Goal: Information Seeking & Learning: Learn about a topic

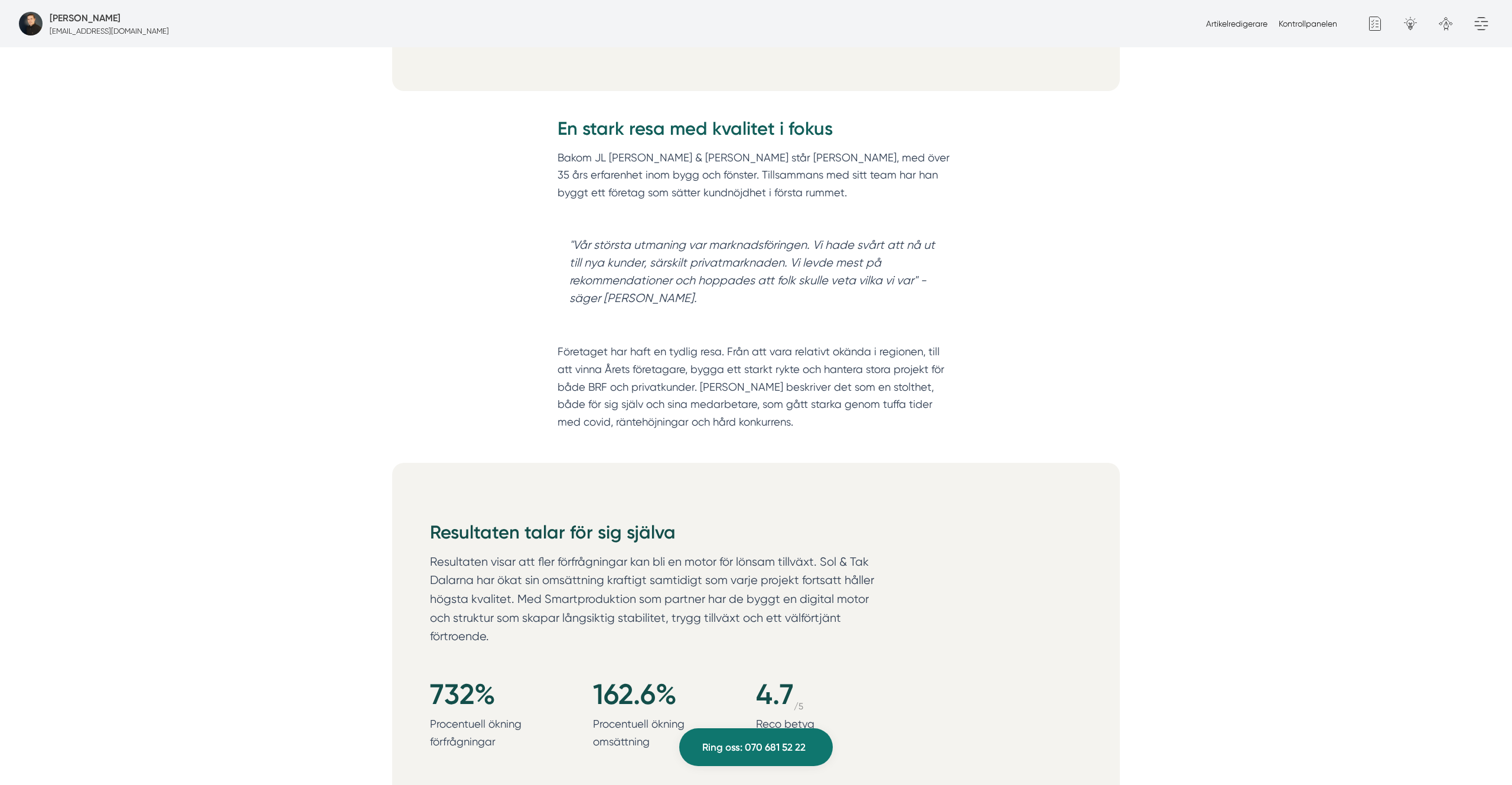
scroll to position [844, 0]
drag, startPoint x: 1172, startPoint y: 171, endPoint x: 1133, endPoint y: 108, distance: 74.1
click at [742, 227] on blockquote ""Vår största utmaning var marknadsföringen. Vi hade svårt att nå ut till nya ku…" at bounding box center [756, 271] width 397 height 95
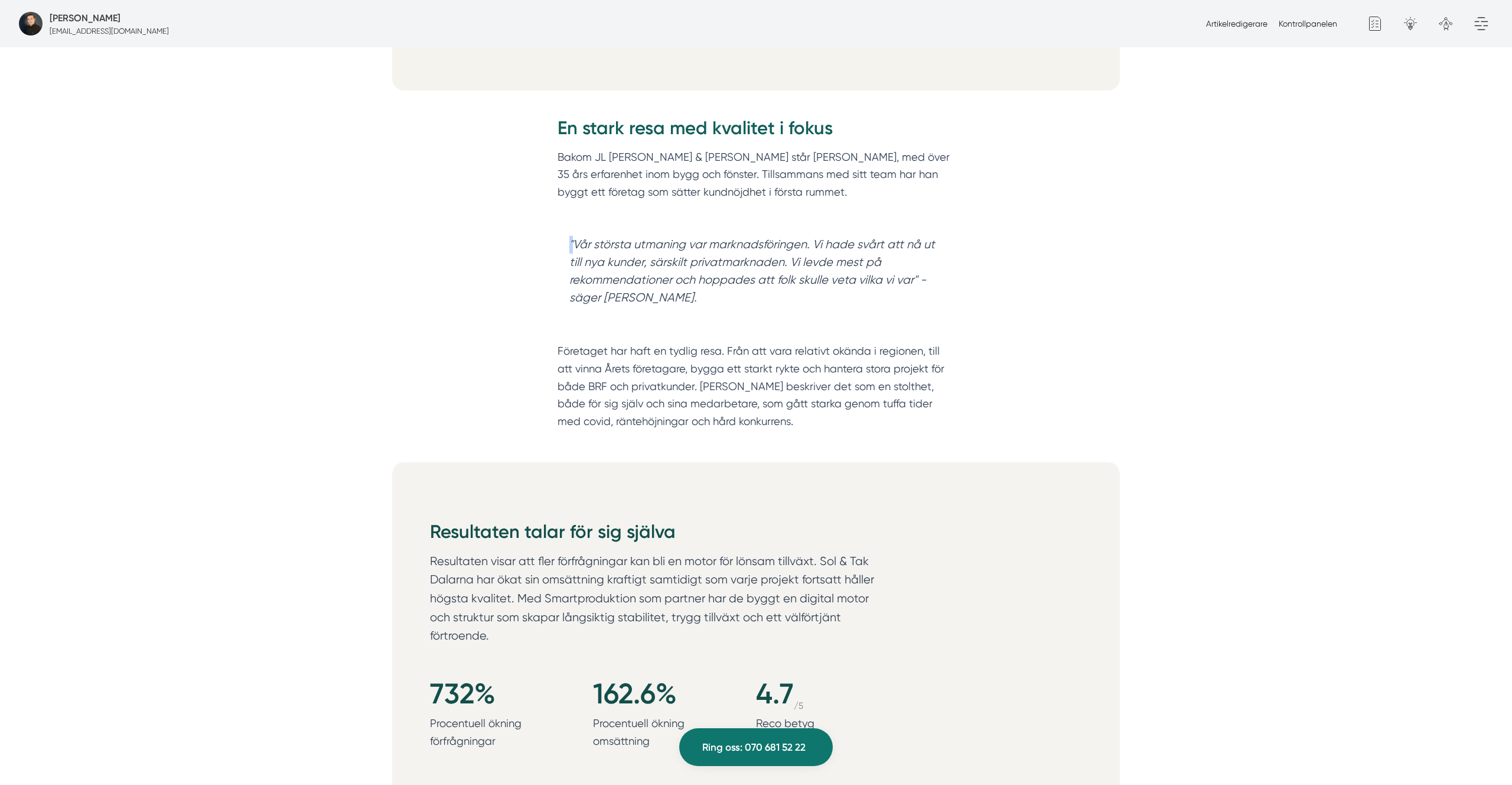
click at [742, 227] on blockquote ""Vår största utmaning var marknadsföringen. Vi hade svårt att nå ut till nya ku…" at bounding box center [756, 271] width 397 height 95
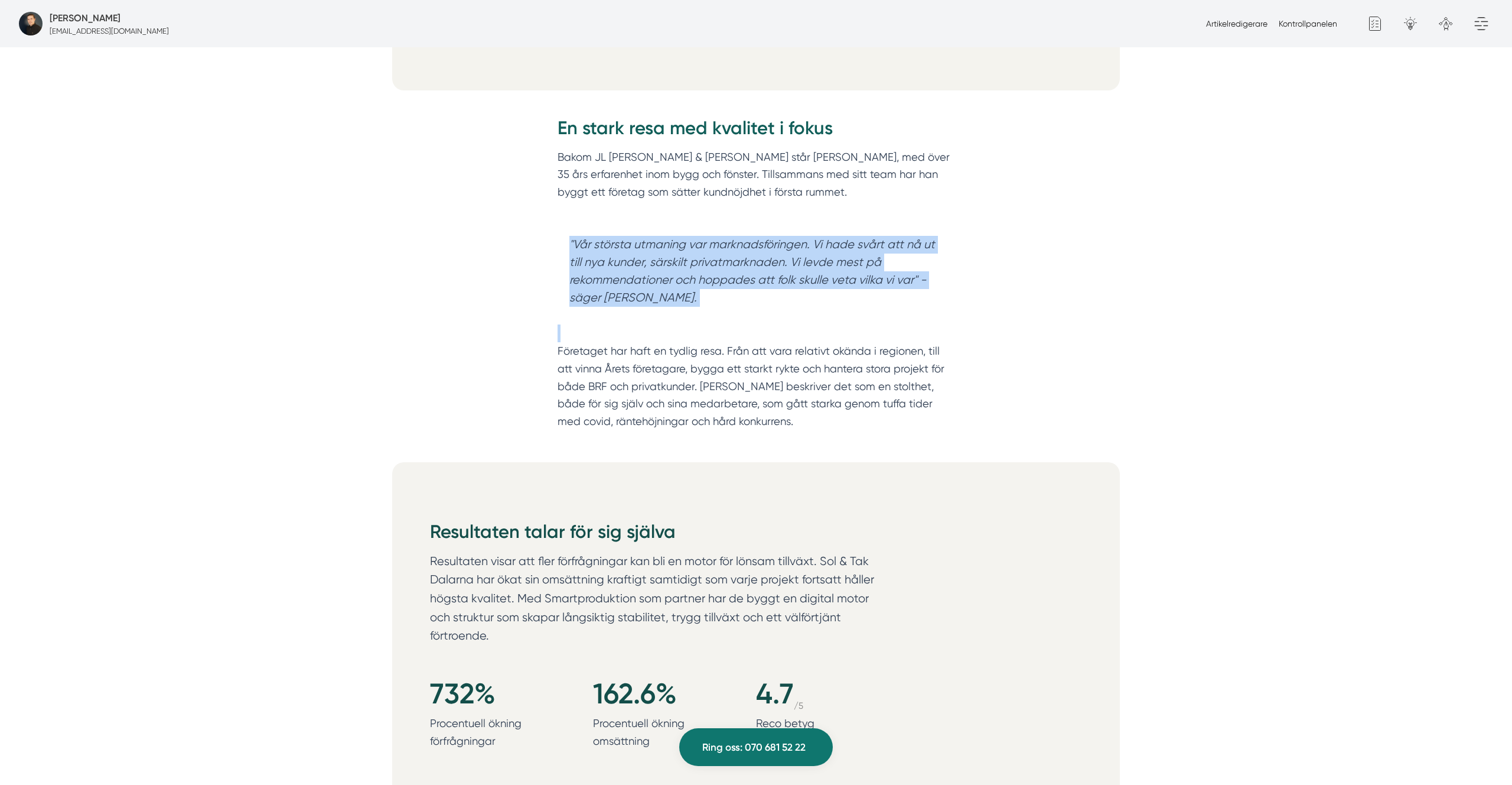
click at [742, 227] on blockquote ""Vår största utmaning var marknadsföringen. Vi hade svårt att nå ut till nya ku…" at bounding box center [756, 271] width 397 height 95
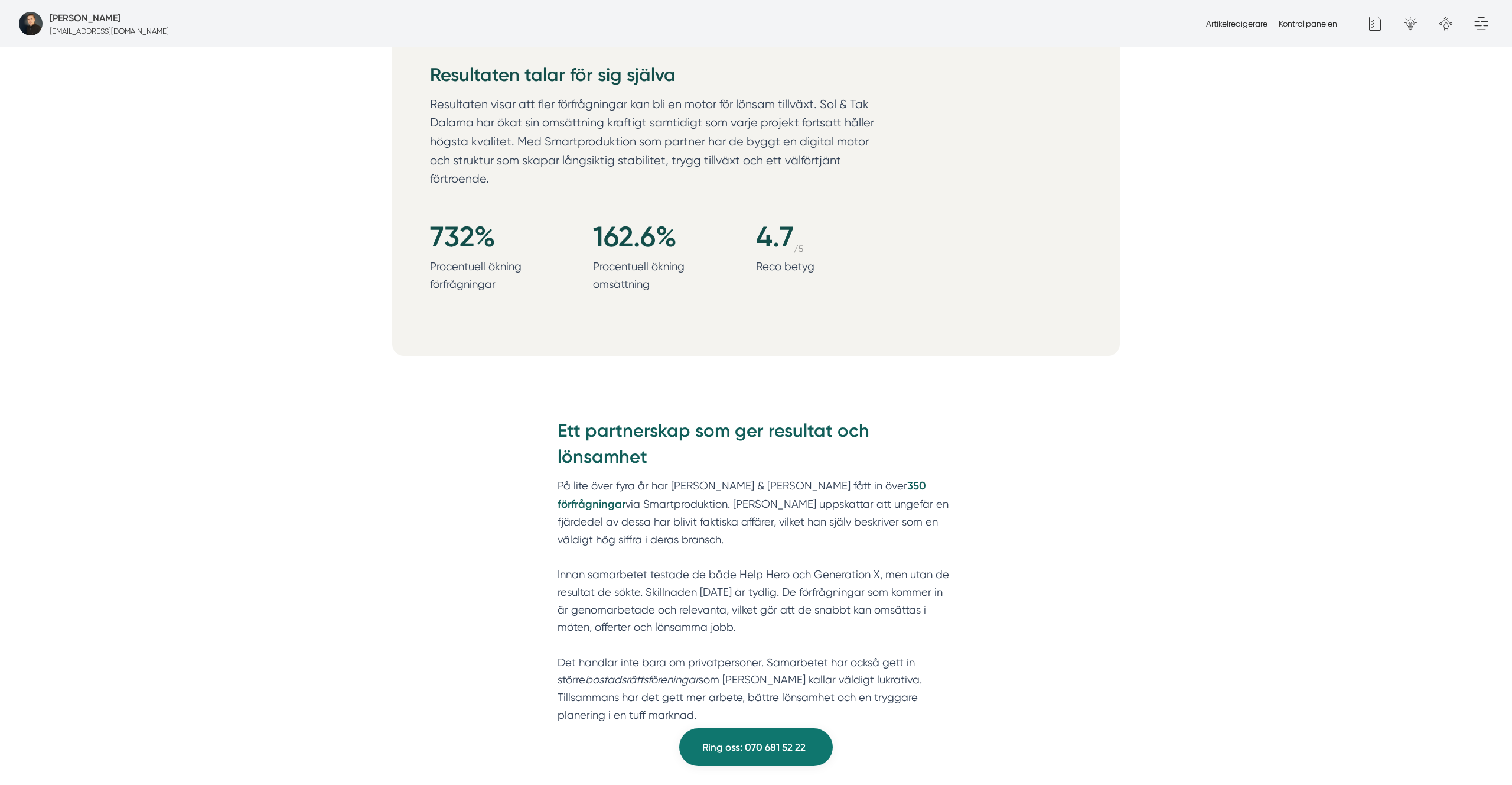
scroll to position [1304, 0]
drag, startPoint x: 719, startPoint y: 244, endPoint x: 898, endPoint y: 345, distance: 205.5
click at [898, 345] on div "Resultaten talar för sig själva Resultaten visar att fler förfrågningar kan bli…" at bounding box center [756, 178] width 728 height 350
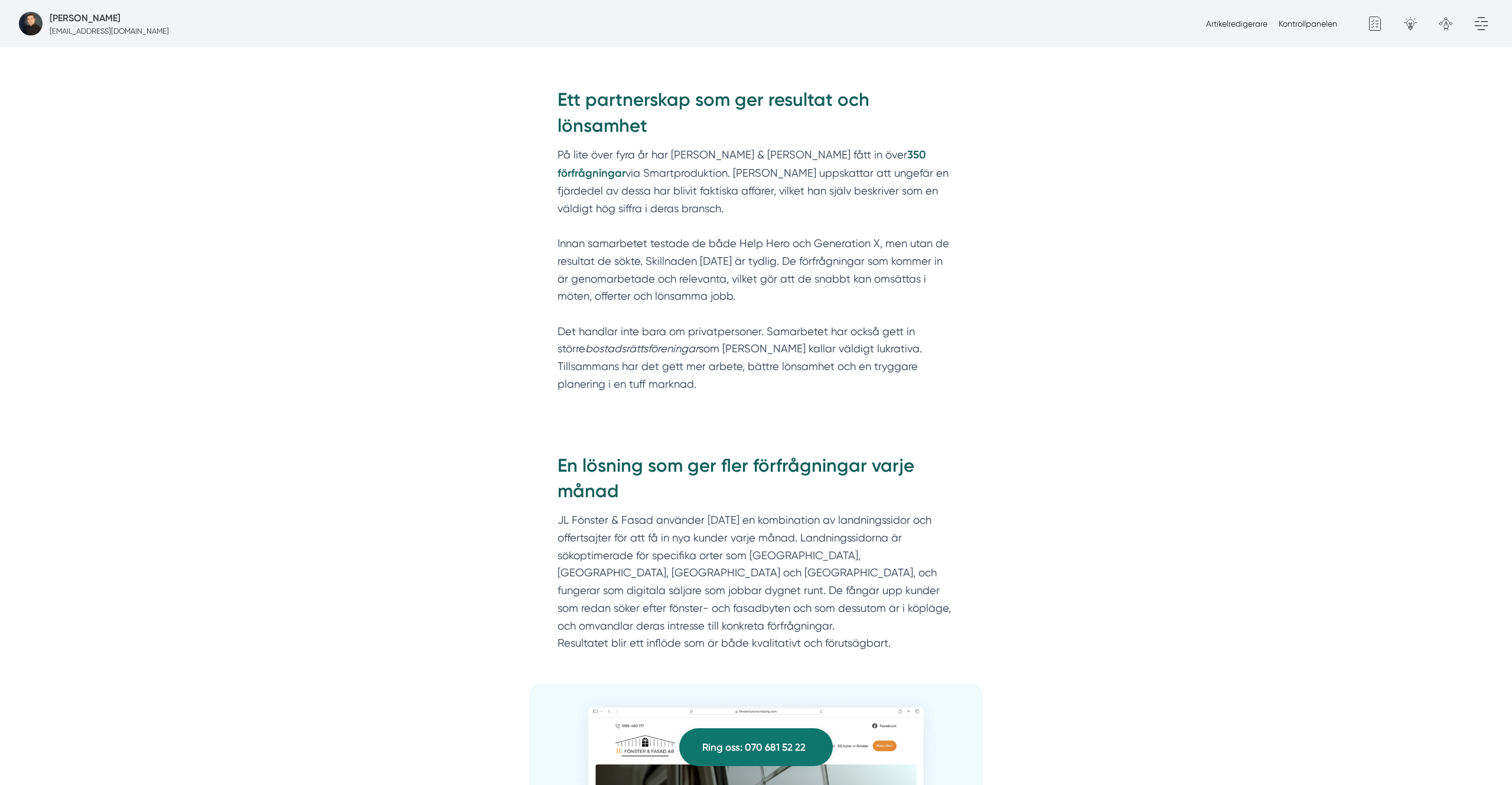
scroll to position [1510, 0]
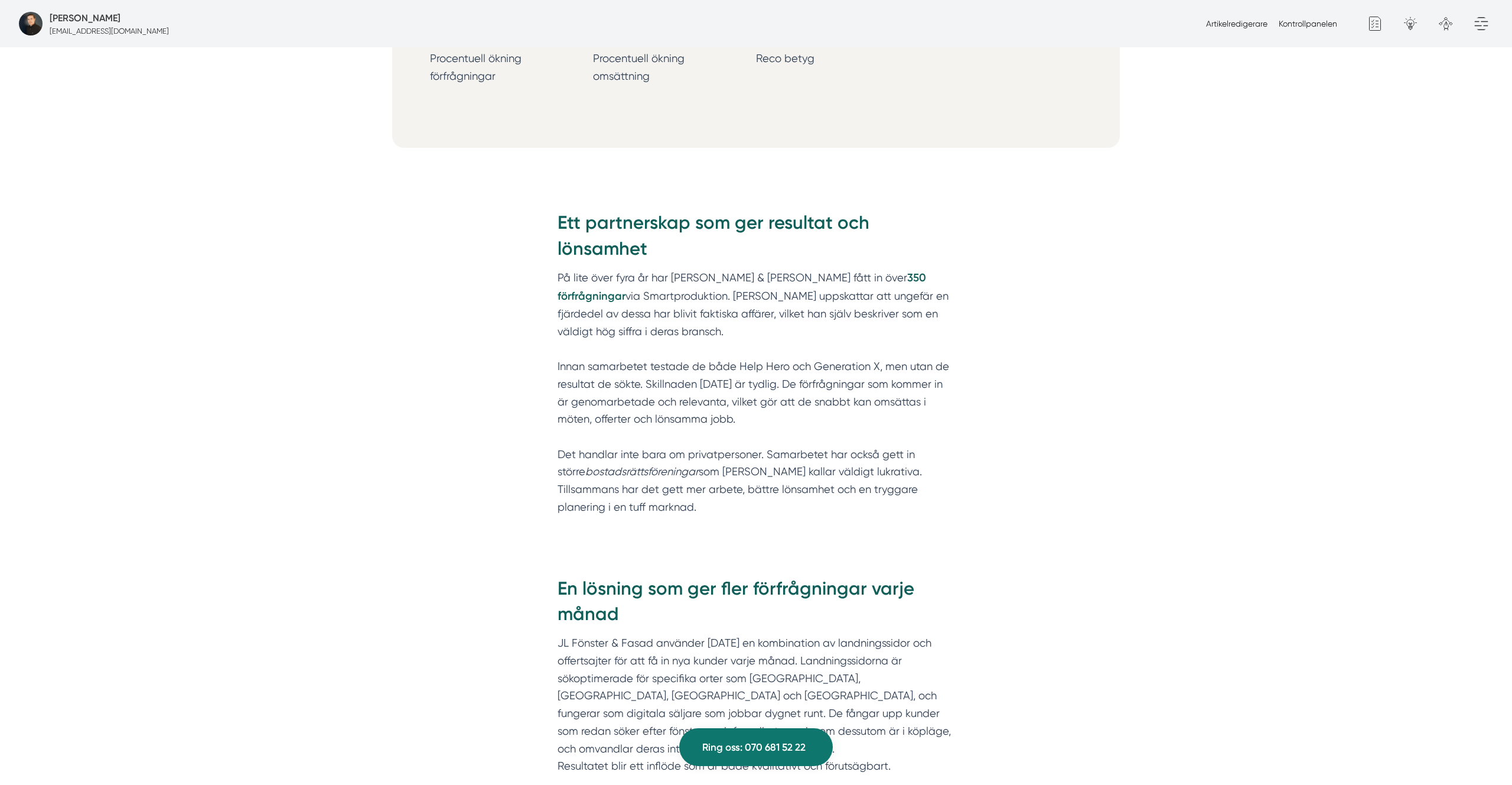
click at [878, 279] on strong "350 förfrågningar" at bounding box center [742, 287] width 368 height 31
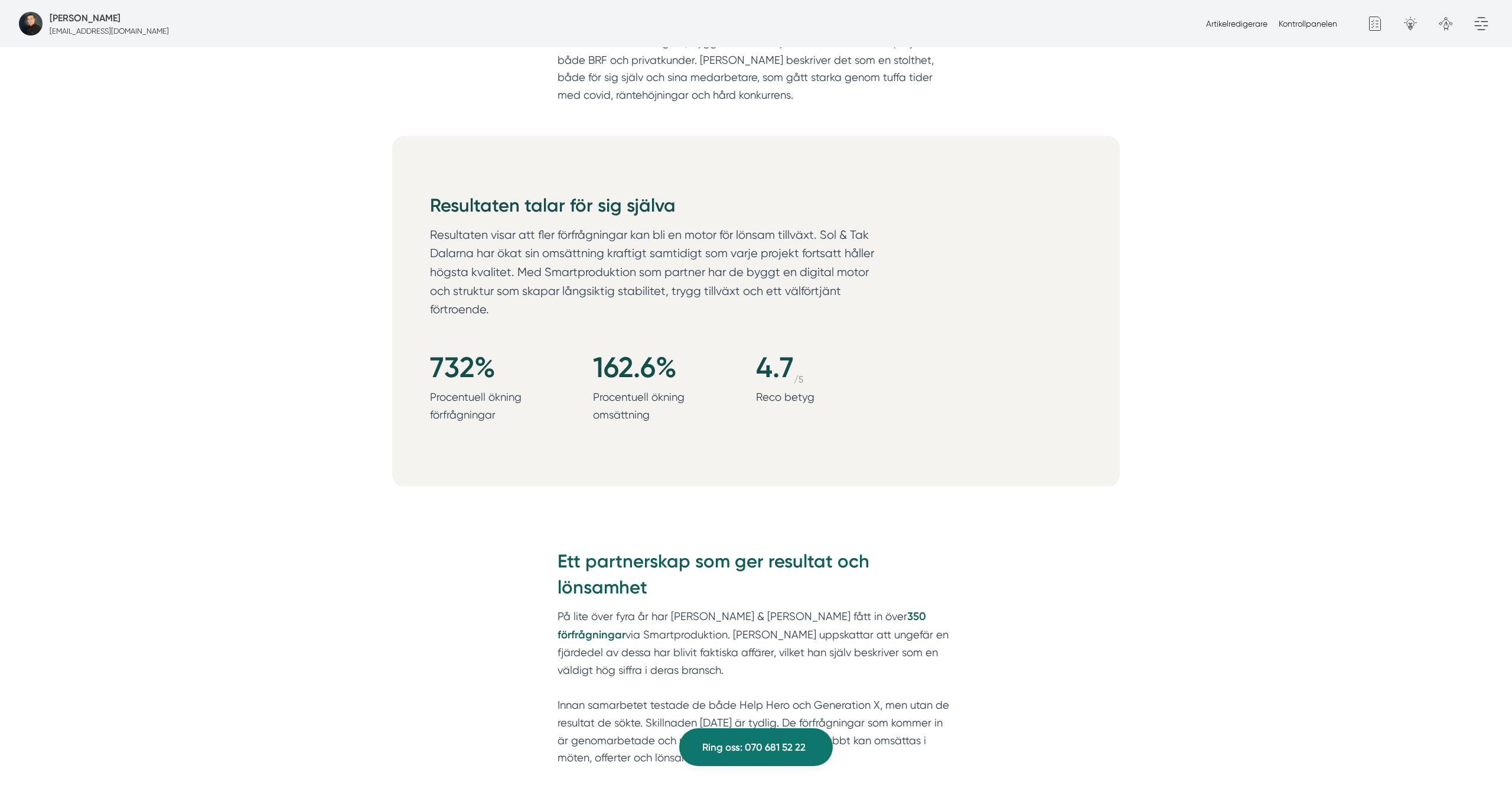
scroll to position [1173, 0]
click at [480, 392] on p "Procentuell ökning förfrågningar" at bounding box center [483, 404] width 106 height 35
click at [605, 266] on p "Resultaten visar att fler förfrågningar kan bli en motor för lönsam tillväxt. S…" at bounding box center [656, 274] width 454 height 99
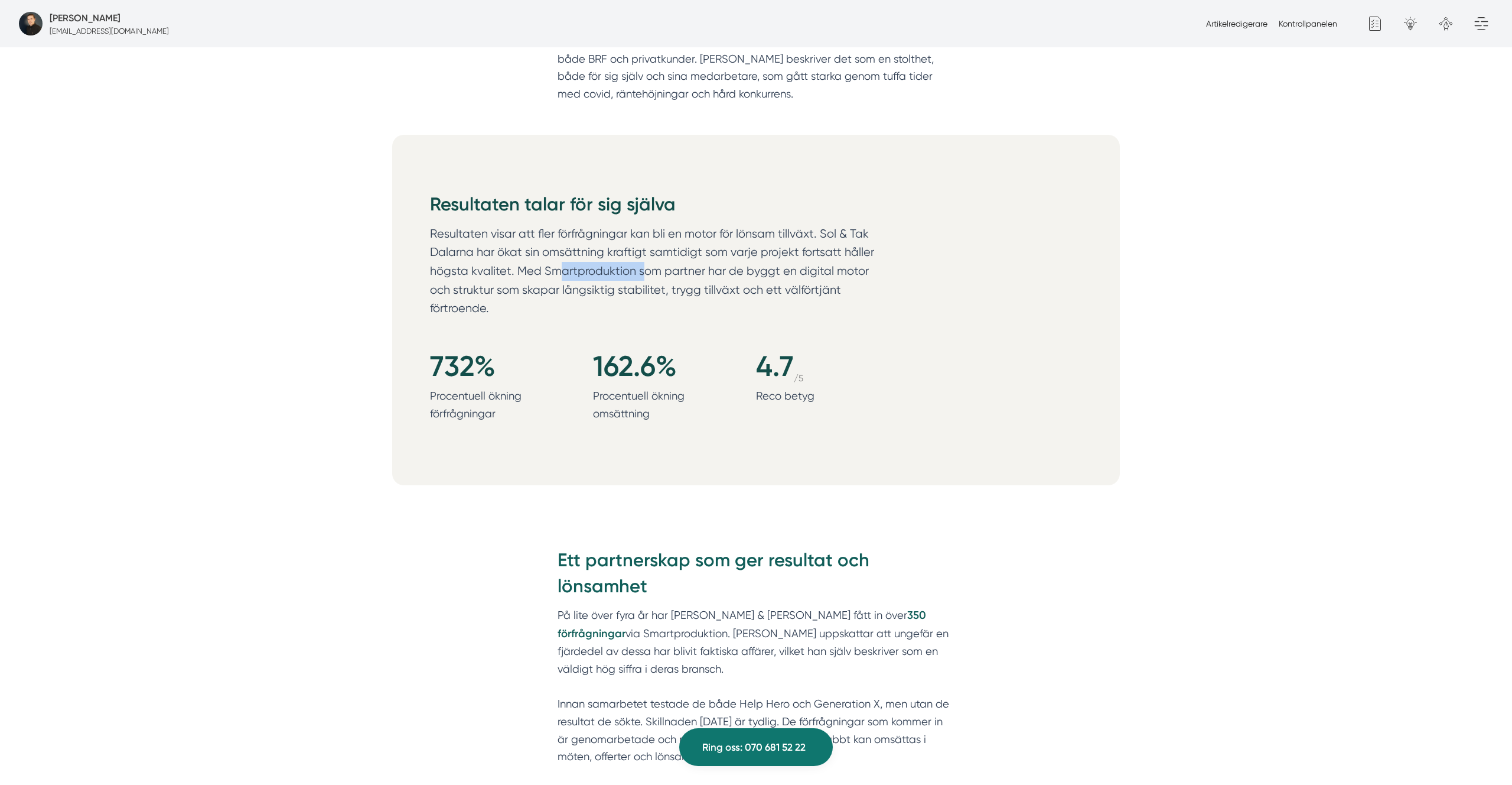
click at [605, 266] on p "Resultaten visar att fler förfrågningar kan bli en motor för lönsam tillväxt. S…" at bounding box center [656, 274] width 454 height 99
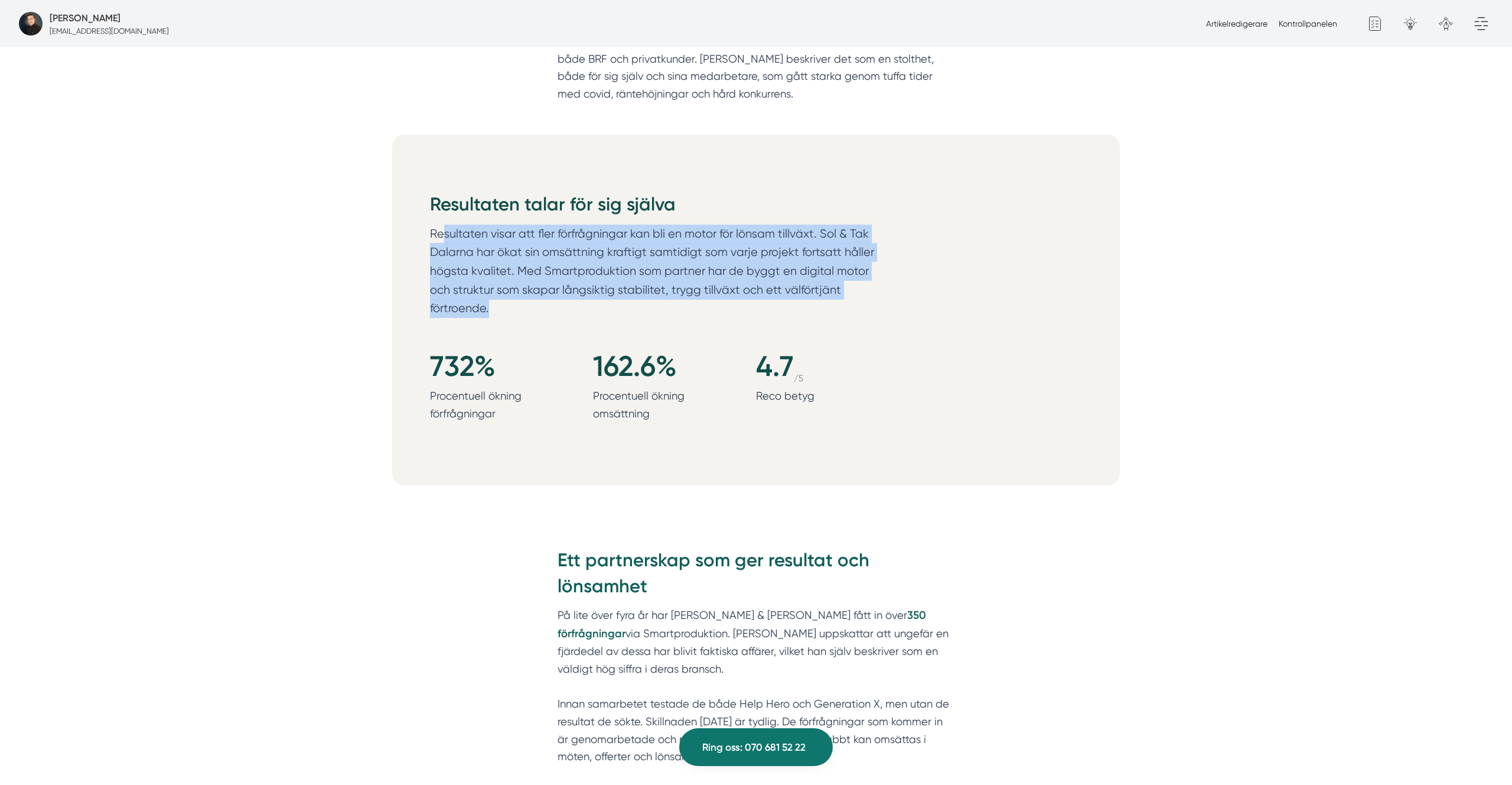
click at [605, 266] on p "Resultaten visar att fler förfrågningar kan bli en motor för lönsam tillväxt. S…" at bounding box center [656, 274] width 454 height 99
click at [1091, 225] on div "Resultaten talar för sig själva Resultaten visar att fler förfrågningar kan bli…" at bounding box center [756, 309] width 728 height 350
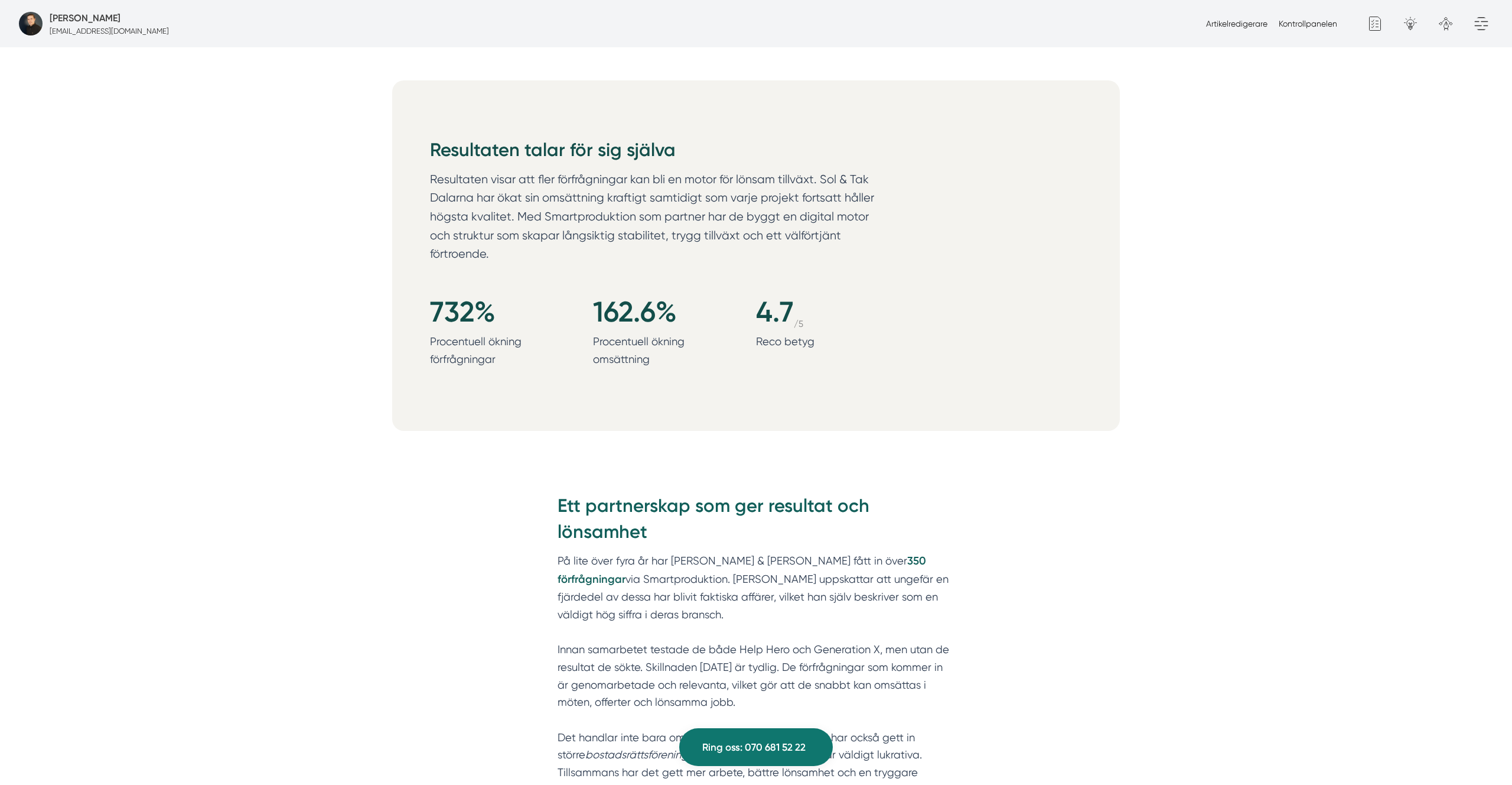
scroll to position [1232, 0]
